Goal: Information Seeking & Learning: Learn about a topic

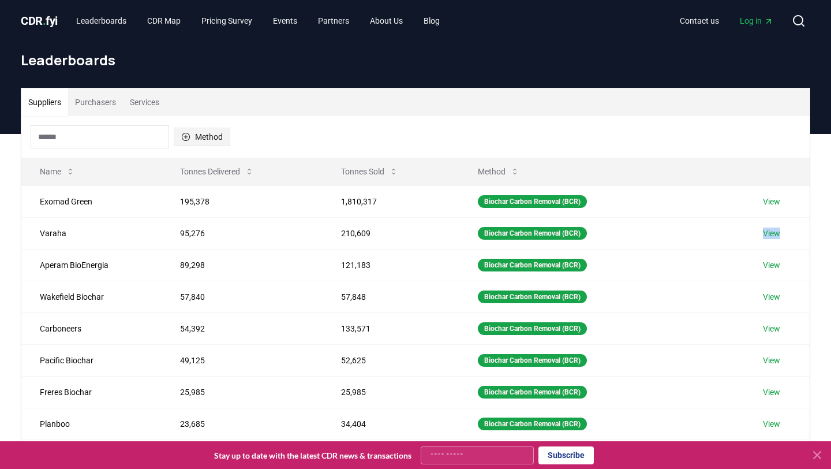
click at [193, 142] on button "Method" at bounding box center [202, 137] width 57 height 18
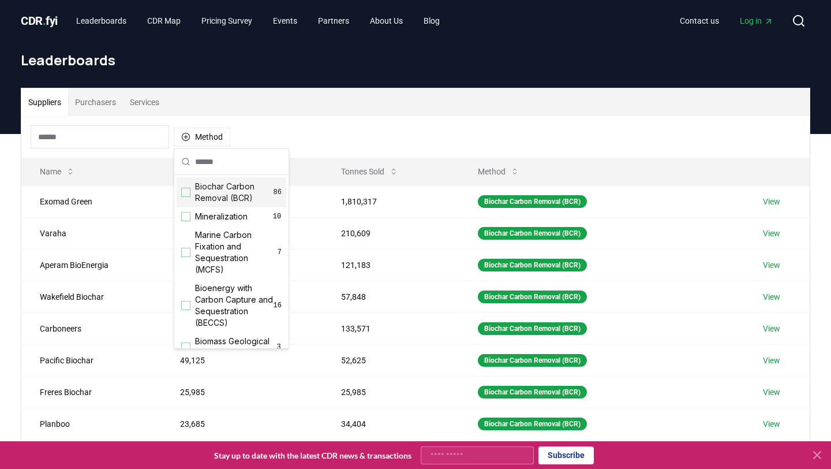
click at [188, 193] on div "Suggestions" at bounding box center [185, 192] width 9 height 9
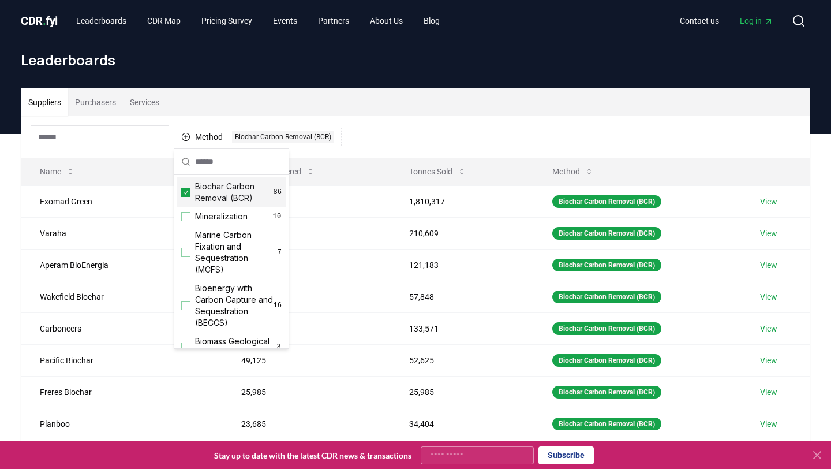
click at [380, 107] on div "Suppliers Purchasers Services" at bounding box center [415, 102] width 789 height 28
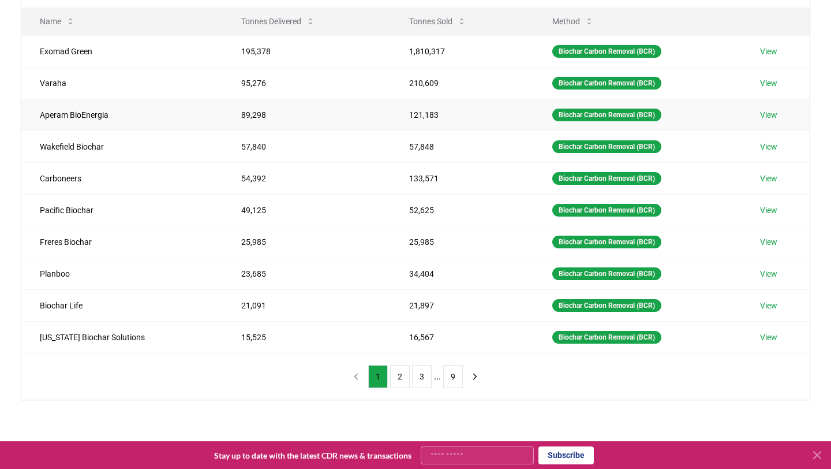
scroll to position [148, 0]
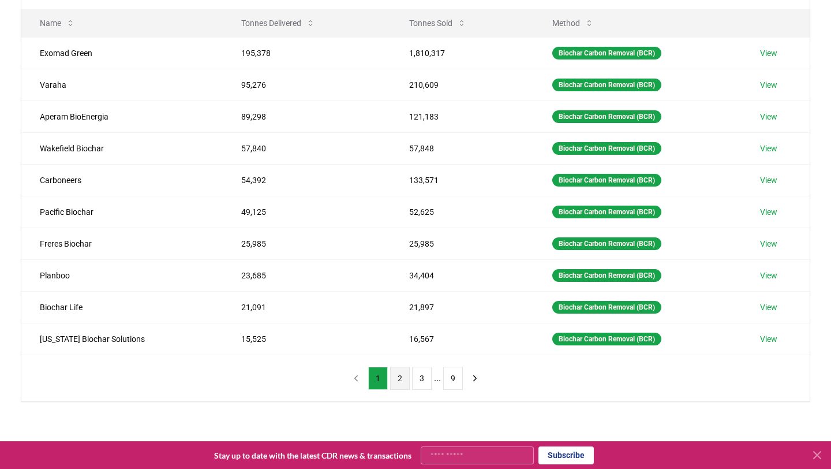
click at [398, 380] on button "2" at bounding box center [400, 378] width 20 height 23
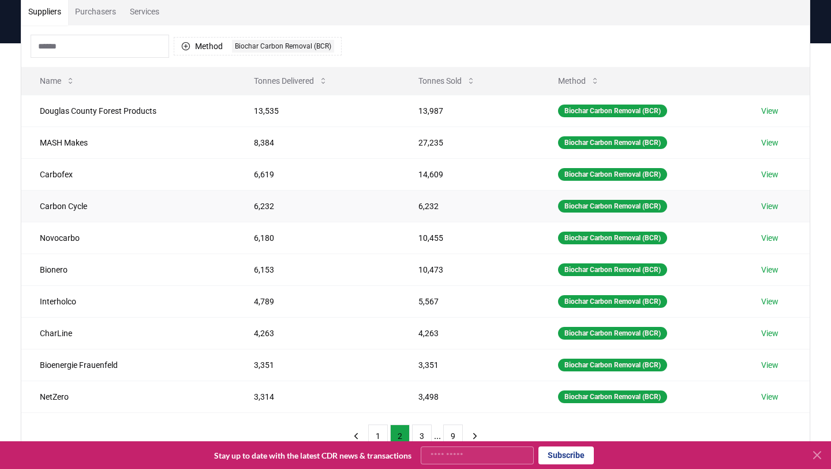
scroll to position [100, 0]
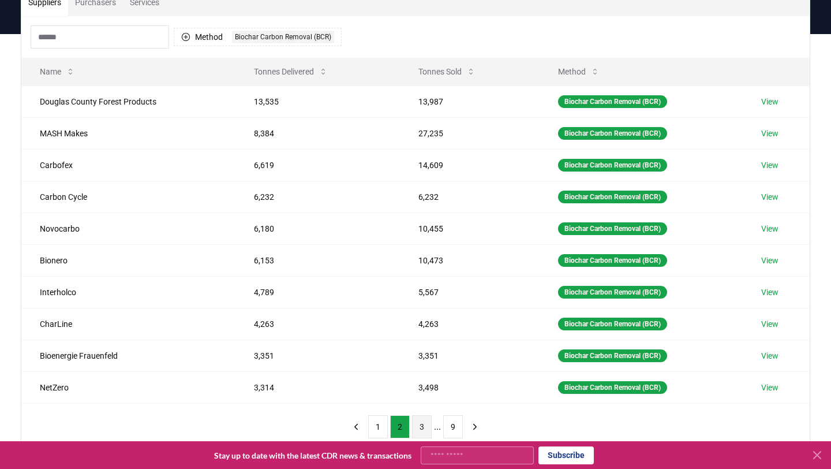
click at [419, 428] on button "3" at bounding box center [422, 426] width 20 height 23
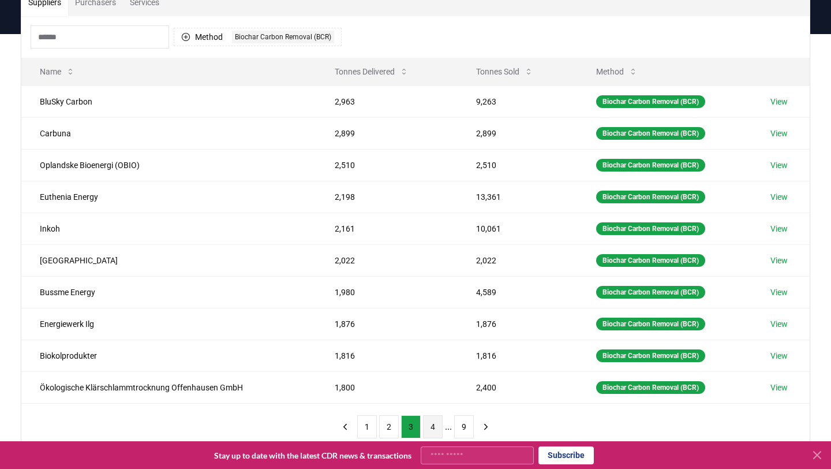
click at [430, 427] on button "4" at bounding box center [433, 426] width 20 height 23
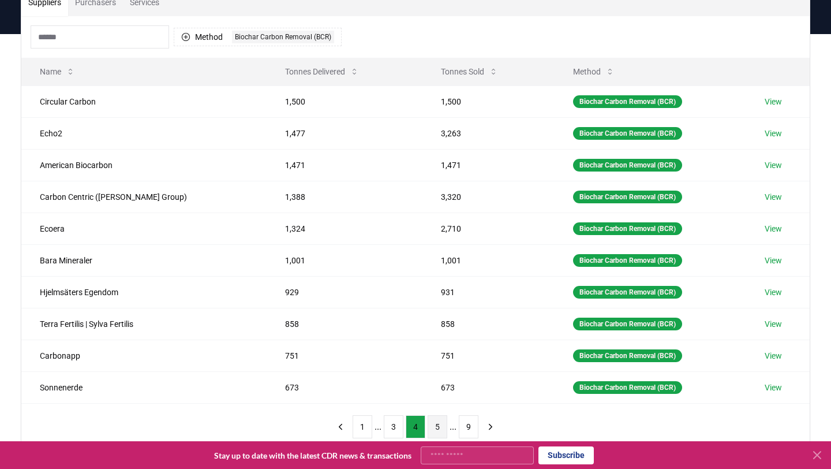
click at [436, 429] on button "5" at bounding box center [438, 426] width 20 height 23
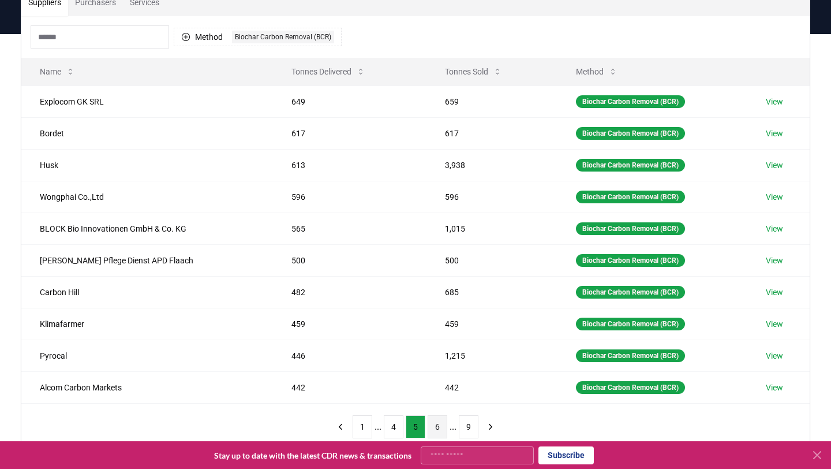
click at [441, 431] on button "6" at bounding box center [438, 426] width 20 height 23
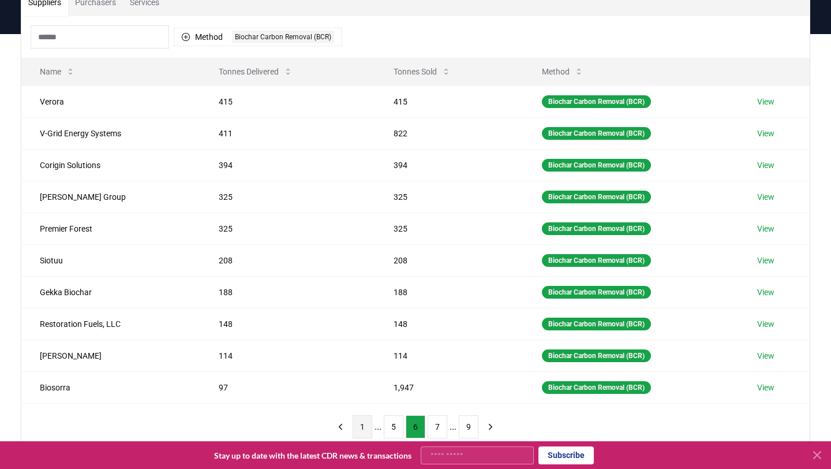
click at [361, 427] on button "1" at bounding box center [363, 426] width 20 height 23
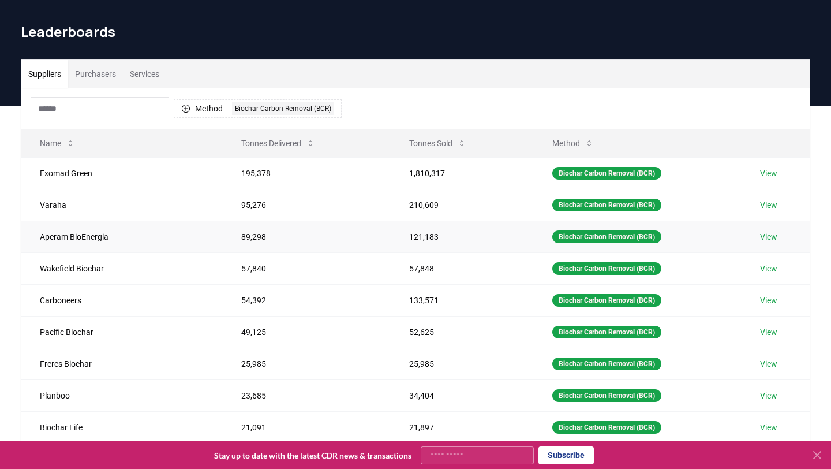
scroll to position [42, 0]
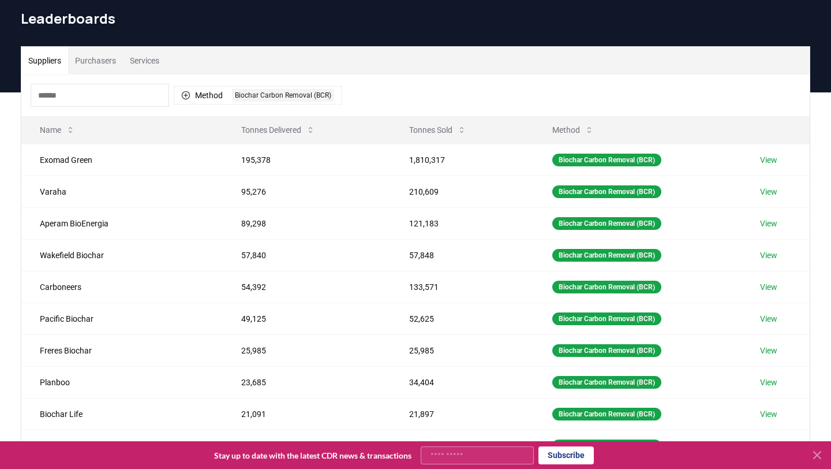
click at [104, 62] on button "Purchasers" at bounding box center [95, 61] width 55 height 28
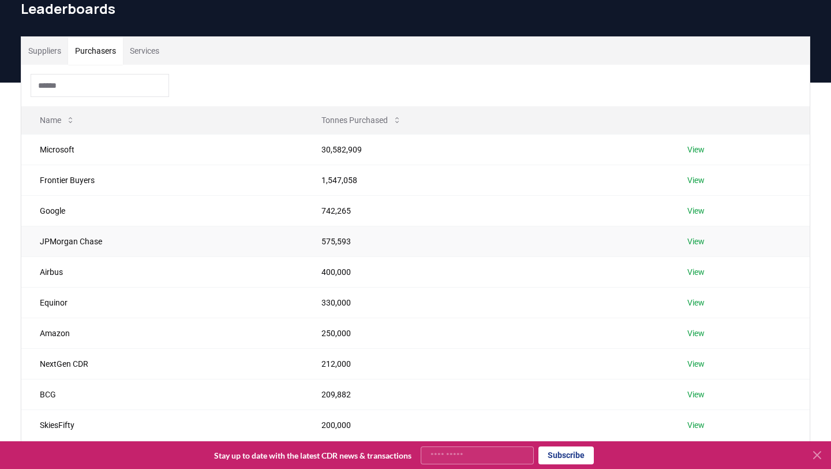
scroll to position [49, 0]
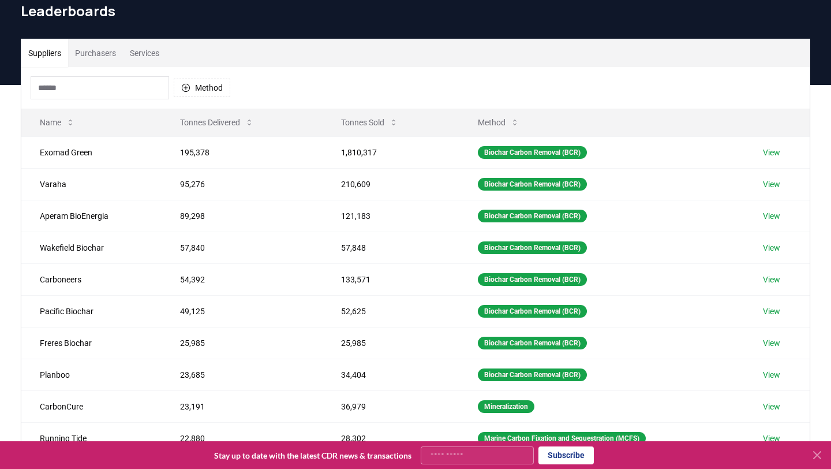
click at [46, 49] on button "Suppliers" at bounding box center [44, 53] width 47 height 28
click at [383, 122] on button "Tonnes Sold" at bounding box center [370, 122] width 76 height 23
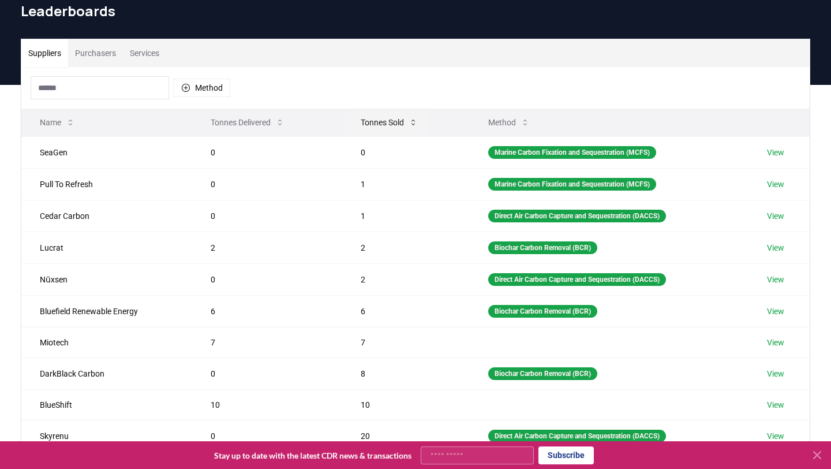
click at [405, 124] on button "Tonnes Sold" at bounding box center [390, 122] width 76 height 23
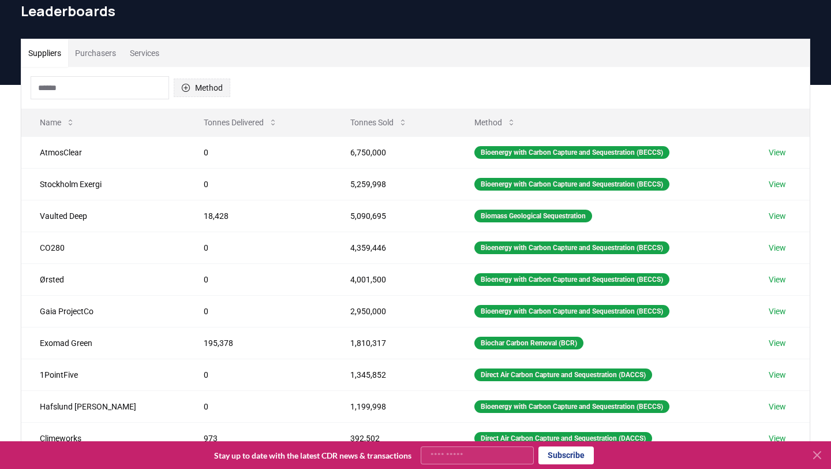
click at [191, 80] on button "Method" at bounding box center [202, 88] width 57 height 18
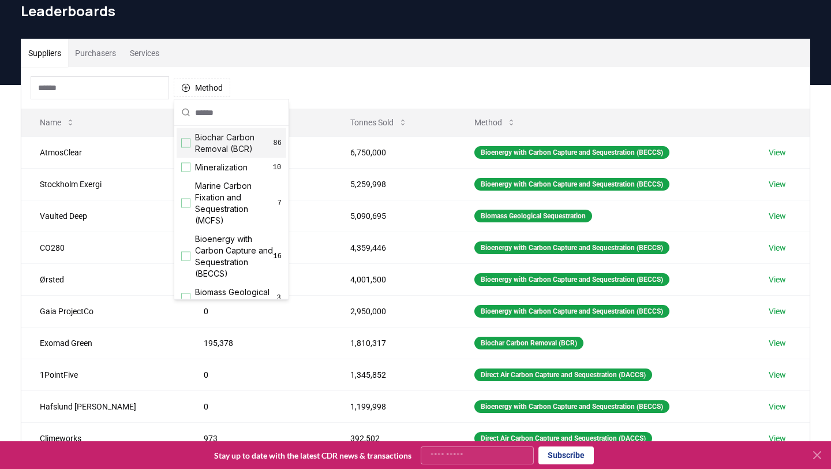
click at [189, 145] on div "Suggestions" at bounding box center [185, 143] width 9 height 9
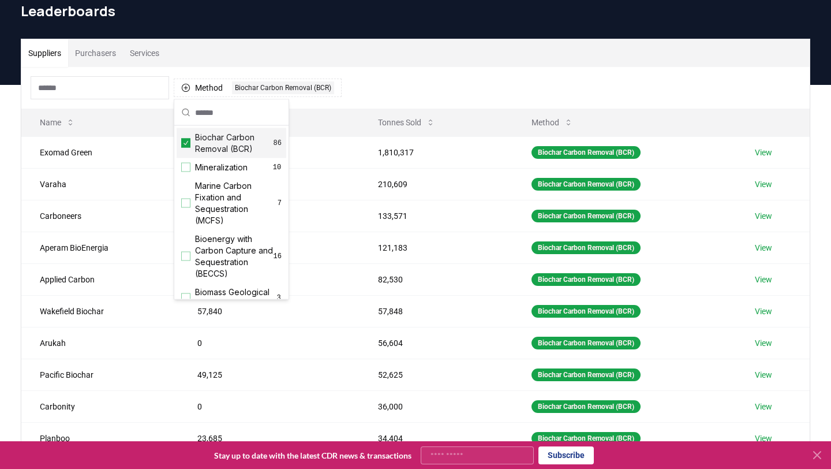
click at [396, 52] on div "Suppliers Purchasers Services" at bounding box center [415, 53] width 789 height 28
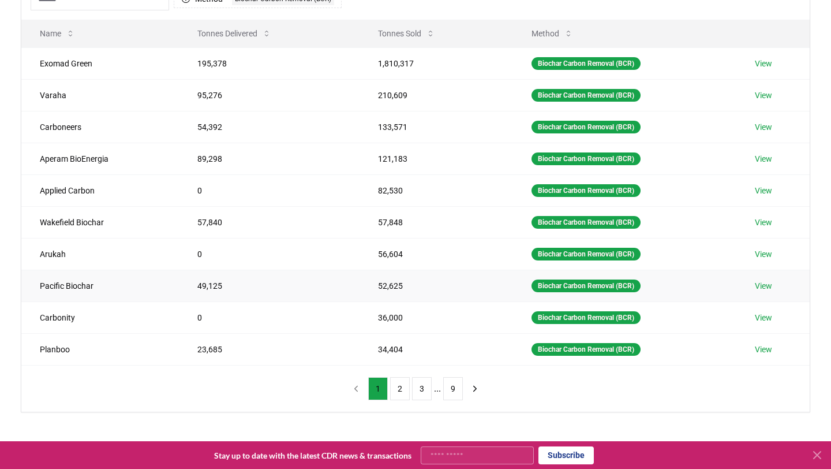
scroll to position [139, 0]
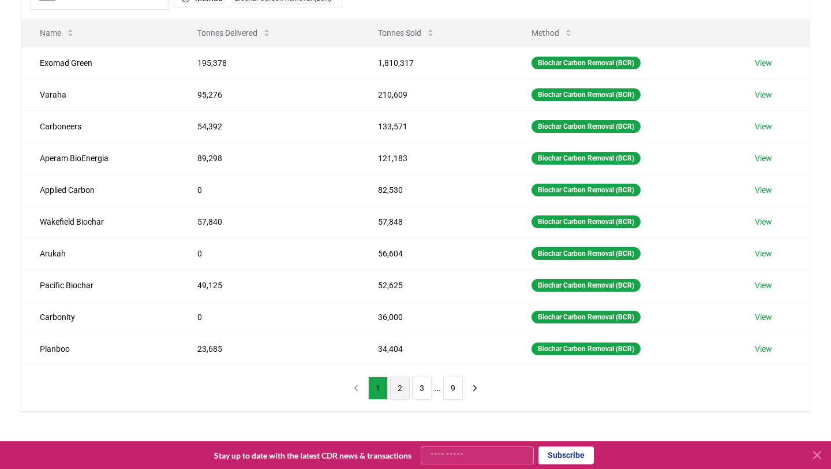
click at [402, 391] on button "2" at bounding box center [400, 387] width 20 height 23
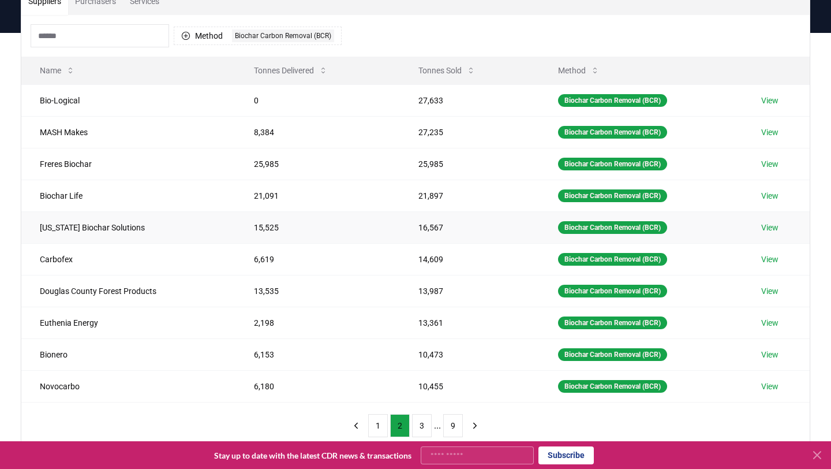
scroll to position [100, 0]
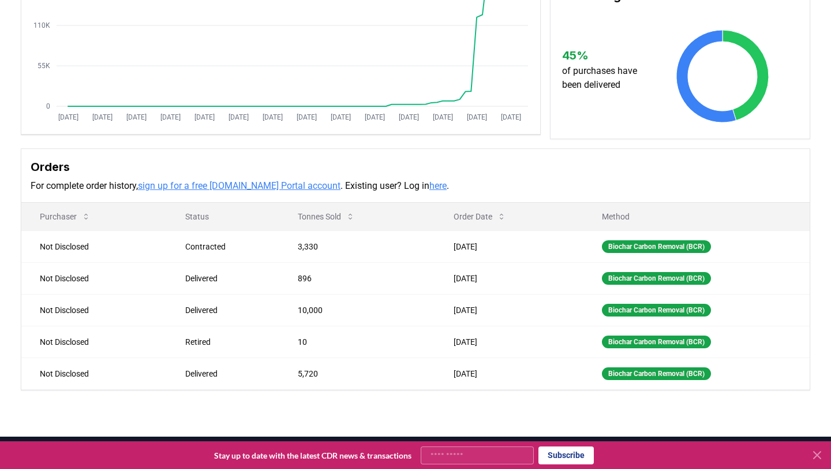
scroll to position [196, 0]
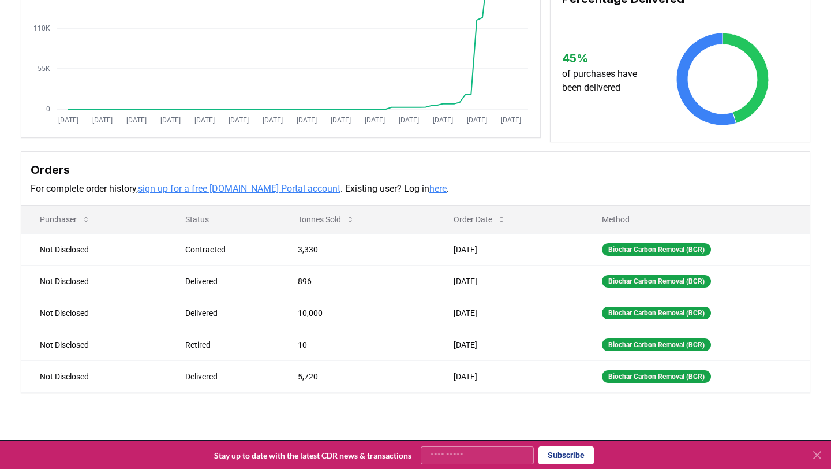
click at [430, 191] on link "here" at bounding box center [438, 188] width 17 height 11
